Goal: Transaction & Acquisition: Purchase product/service

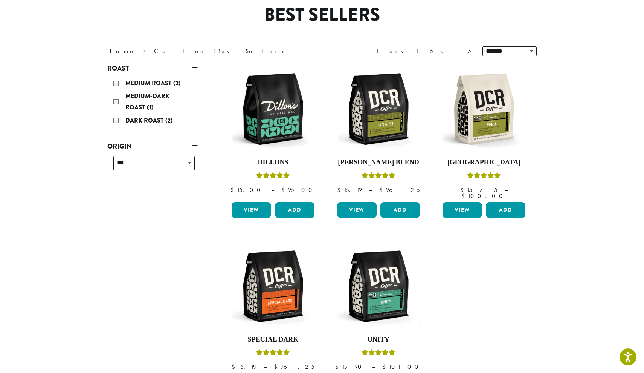
scroll to position [64, 0]
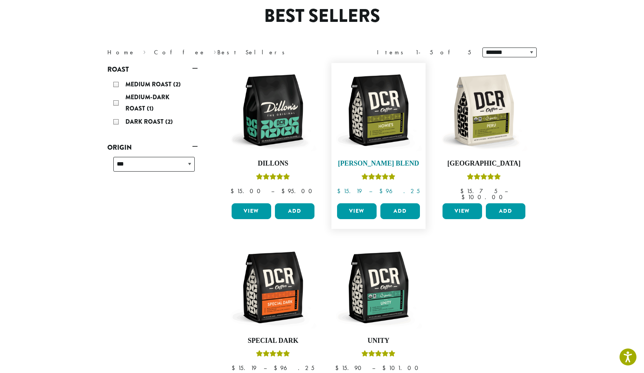
click at [390, 118] on img at bounding box center [378, 110] width 87 height 87
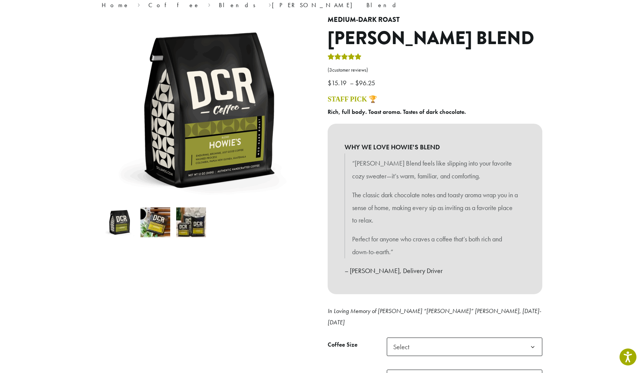
scroll to position [69, 0]
click at [345, 69] on link "( 3 customer reviews)" at bounding box center [435, 71] width 215 height 8
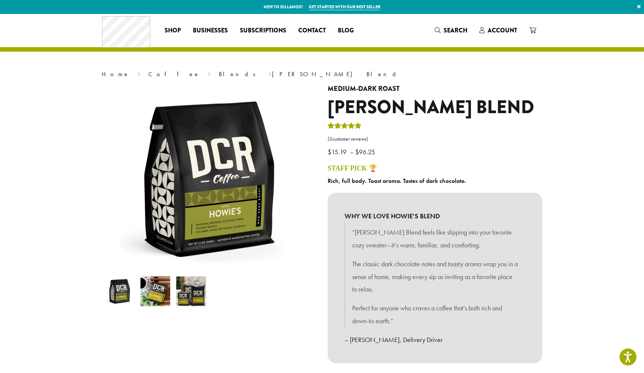
scroll to position [69, 0]
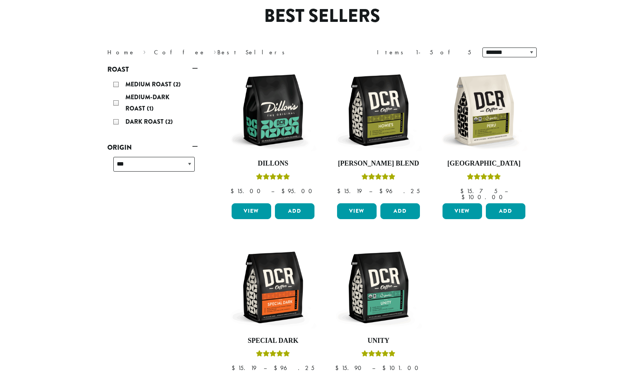
scroll to position [64, 0]
click at [282, 133] on img at bounding box center [273, 110] width 87 height 87
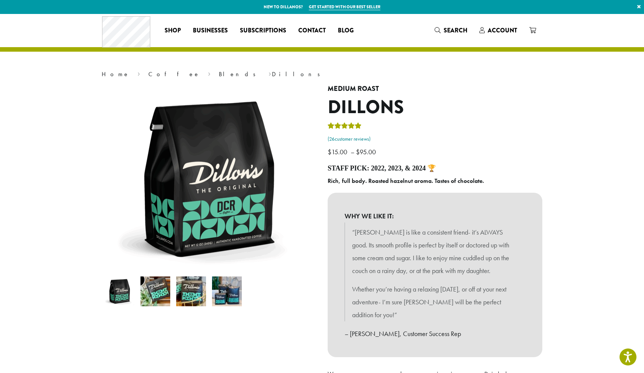
click at [355, 138] on link "( 26 customer reviews)" at bounding box center [435, 139] width 215 height 8
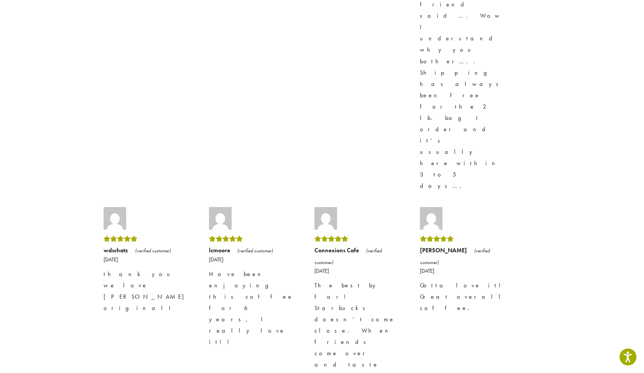
scroll to position [1742, 0]
